Goal: Go to known website: Access a specific website the user already knows

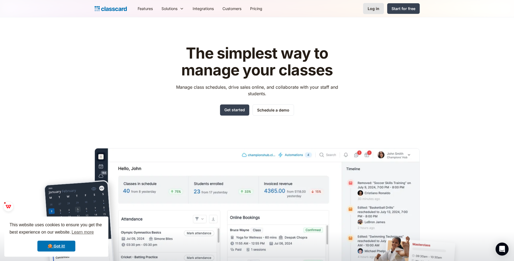
click at [375, 9] on div "Log in" at bounding box center [374, 9] width 12 height 6
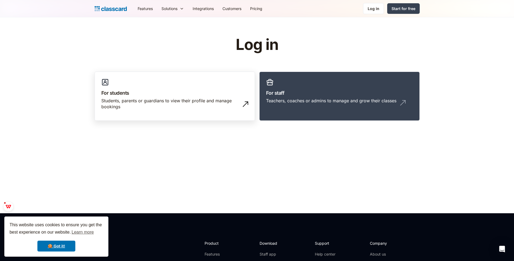
click at [214, 106] on div "Students, parents or guardians to view their profile and manage bookings" at bounding box center [169, 104] width 136 height 12
click at [324, 98] on div "Teachers, coaches or admins to manage and grow their classes" at bounding box center [331, 101] width 130 height 6
